Goal: Task Accomplishment & Management: Use online tool/utility

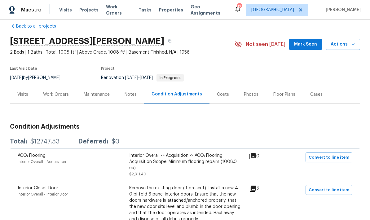
scroll to position [7, 0]
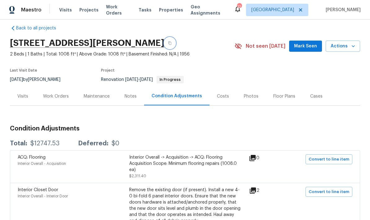
click at [168, 42] on icon "button" at bounding box center [170, 43] width 4 height 4
click at [169, 42] on icon "button" at bounding box center [170, 43] width 4 height 4
click at [57, 98] on div "Work Orders" at bounding box center [56, 96] width 26 height 6
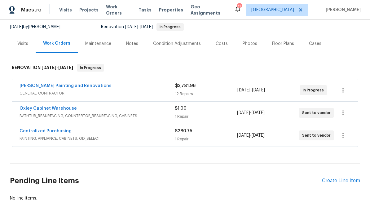
scroll to position [58, 0]
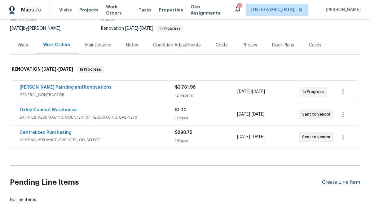
click at [343, 185] on div "Create Line Item" at bounding box center [341, 182] width 38 height 6
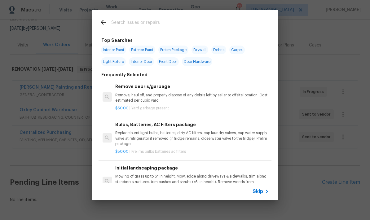
click at [172, 23] on input "text" at bounding box center [176, 23] width 131 height 9
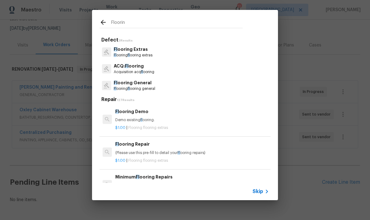
type input "Flooring"
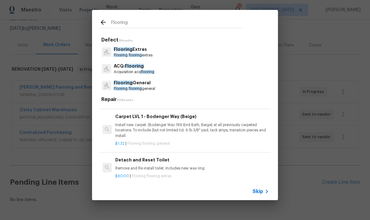
scroll to position [693, 0]
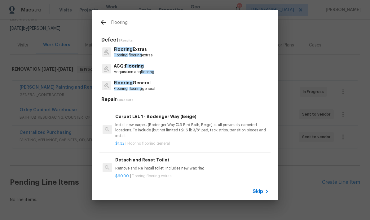
click at [188, 125] on p "Install new carpet. (Bodenger Way 749 Bird Bath, Beige) at all previously carpe…" at bounding box center [192, 130] width 154 height 16
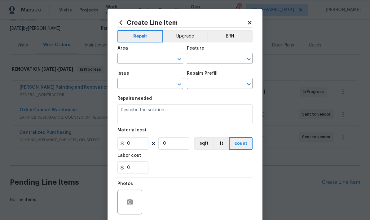
type input "Overall Flooring"
type input "Flooring General"
type input "Carpet LVL 1 - Bodenger Way (Beige) $1.32"
type textarea "Install new carpet. (Bodenger Way 749 Bird Bath, Beige) at all previously carpe…"
type input "1.32"
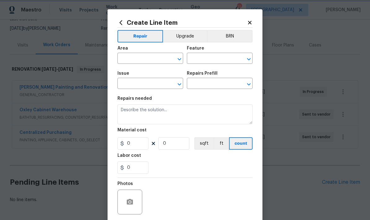
type input "1"
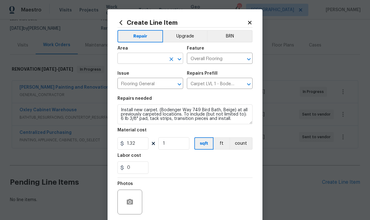
click at [140, 62] on input "text" at bounding box center [141, 59] width 48 height 10
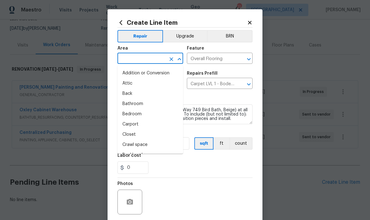
click at [134, 118] on li "Bedroom" at bounding box center [150, 114] width 66 height 10
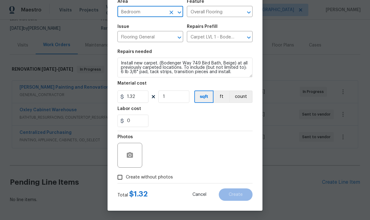
scroll to position [48, 0]
type input "Bedroom"
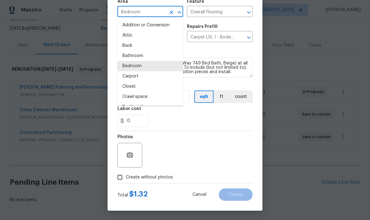
click at [193, 131] on div at bounding box center [184, 131] width 135 height 0
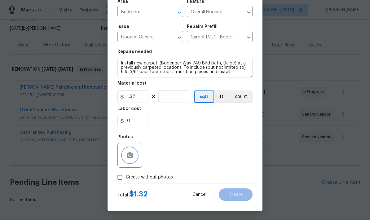
click at [128, 156] on icon "button" at bounding box center [130, 155] width 6 height 6
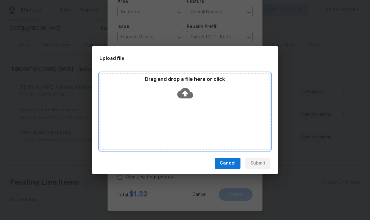
click at [188, 94] on icon at bounding box center [185, 93] width 16 height 16
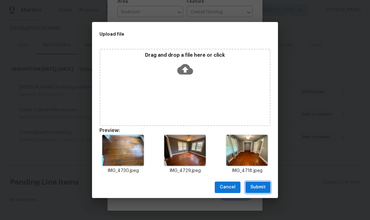
click at [260, 189] on span "Submit" at bounding box center [257, 187] width 15 height 8
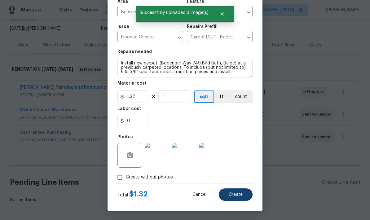
click at [238, 197] on span "Create" at bounding box center [236, 194] width 14 height 5
type input "0"
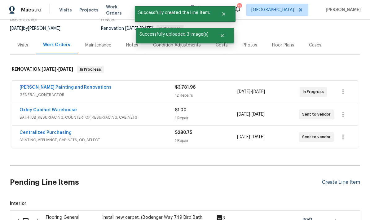
click at [344, 183] on div "Create Line Item" at bounding box center [341, 182] width 38 height 6
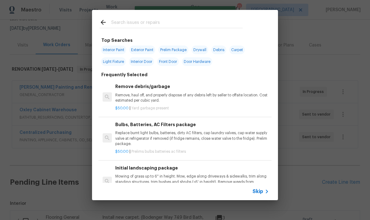
click at [157, 23] on input "text" at bounding box center [176, 23] width 131 height 9
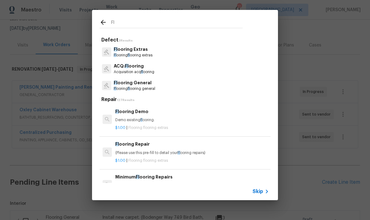
type input "F"
type input "Lvp"
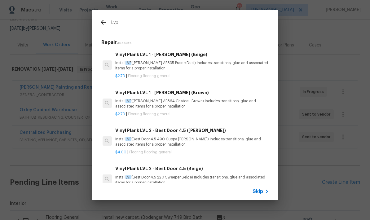
click at [179, 67] on p "Install LVP ([PERSON_NAME] AP835 Prairie Dust) Includes transitions, glue and a…" at bounding box center [192, 65] width 154 height 11
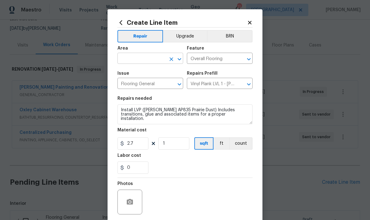
click at [151, 59] on input "text" at bounding box center [141, 59] width 48 height 10
click at [141, 86] on li "Interior Overall" at bounding box center [150, 83] width 66 height 10
type input "Interior Overall"
click at [227, 120] on textarea "Install LVP ([PERSON_NAME] AP835 Prairie Dust) Includes transitions, glue and a…" at bounding box center [184, 114] width 135 height 20
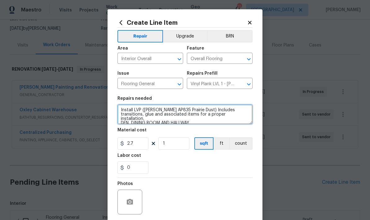
type textarea "Install LVP ([PERSON_NAME] AP835 Prairie Dust) Includes transitions, glue and a…"
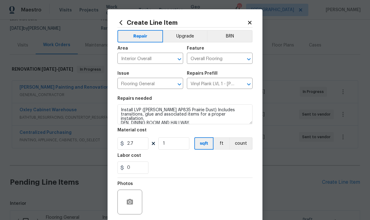
click at [196, 163] on div "0" at bounding box center [184, 167] width 135 height 12
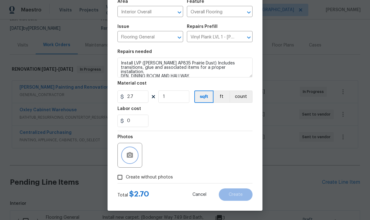
click at [132, 157] on icon "button" at bounding box center [130, 155] width 6 height 6
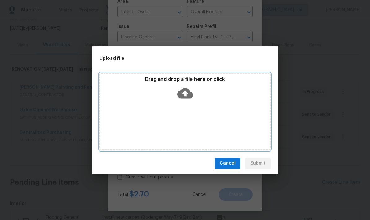
click at [189, 93] on icon at bounding box center [185, 93] width 16 height 11
